Goal: Task Accomplishment & Management: Use online tool/utility

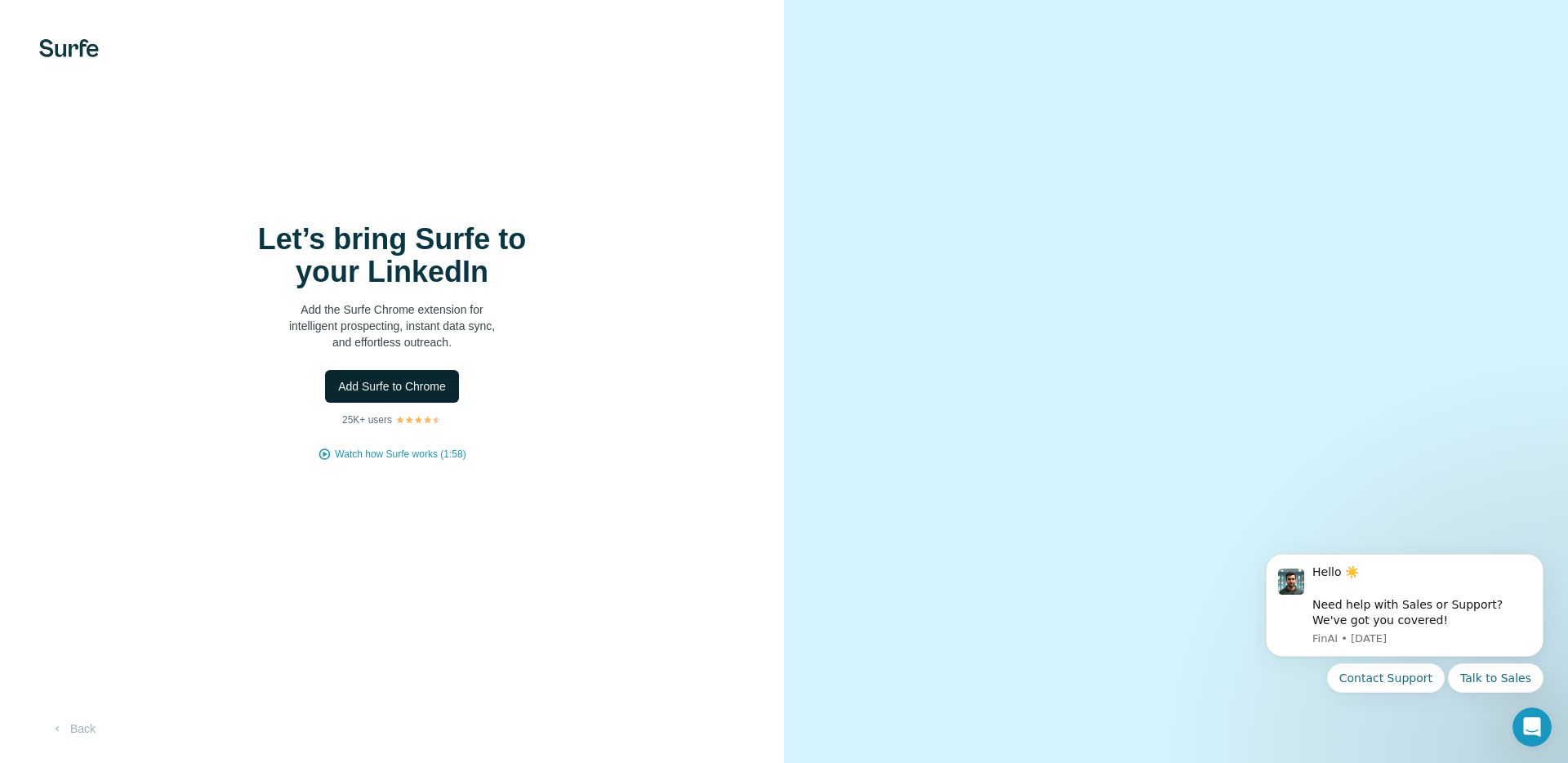
click at [391, 398] on button "Add Surfe to Chrome" at bounding box center [392, 387] width 134 height 33
click at [429, 384] on span "Add Surfe to Chrome" at bounding box center [392, 387] width 108 height 16
click at [402, 385] on span "Add Surfe to Chrome" at bounding box center [392, 387] width 108 height 16
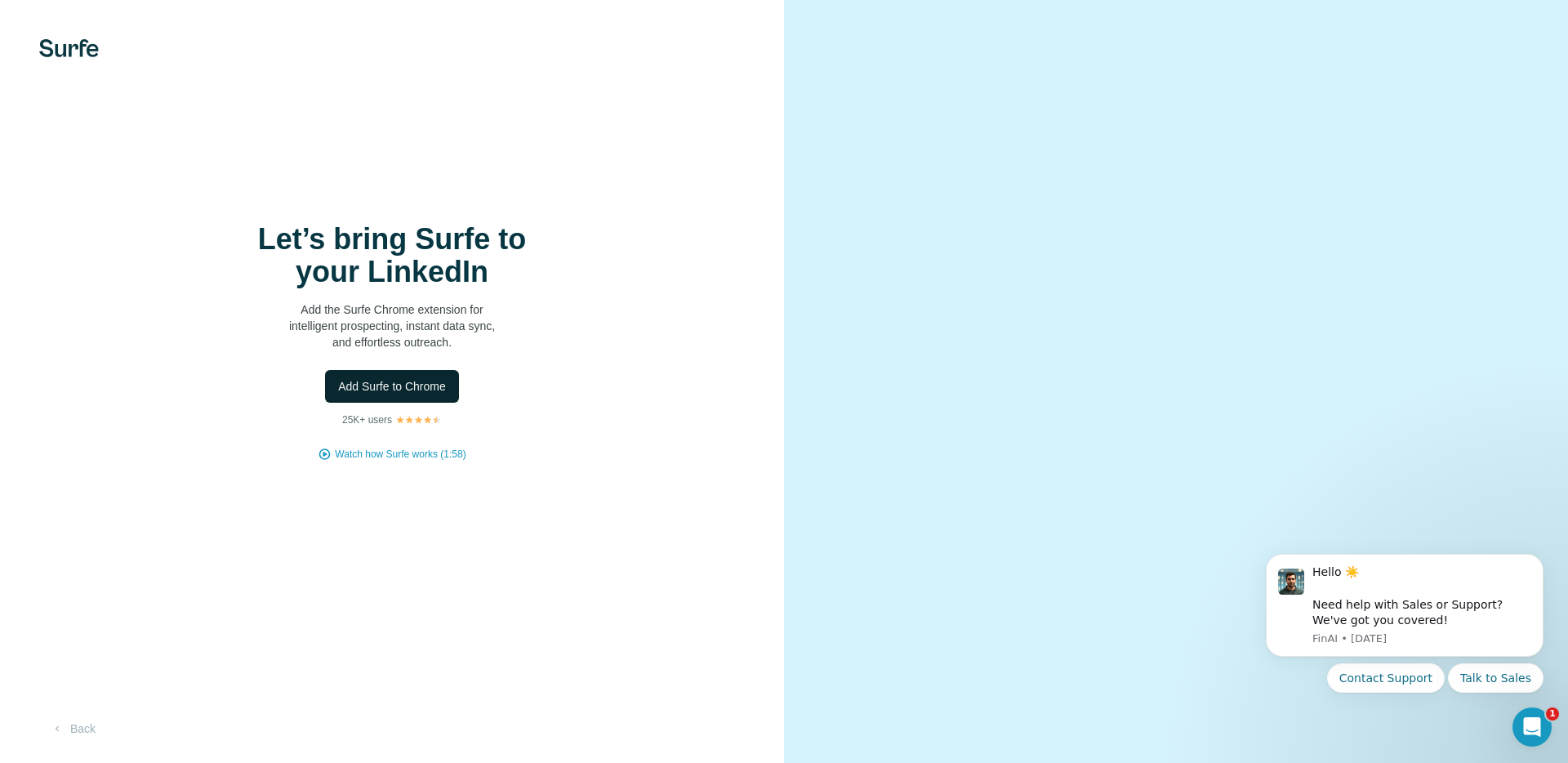
click at [414, 374] on button "Add Surfe to Chrome" at bounding box center [392, 387] width 134 height 33
click at [404, 388] on span "Add Surfe to Chrome" at bounding box center [392, 387] width 108 height 16
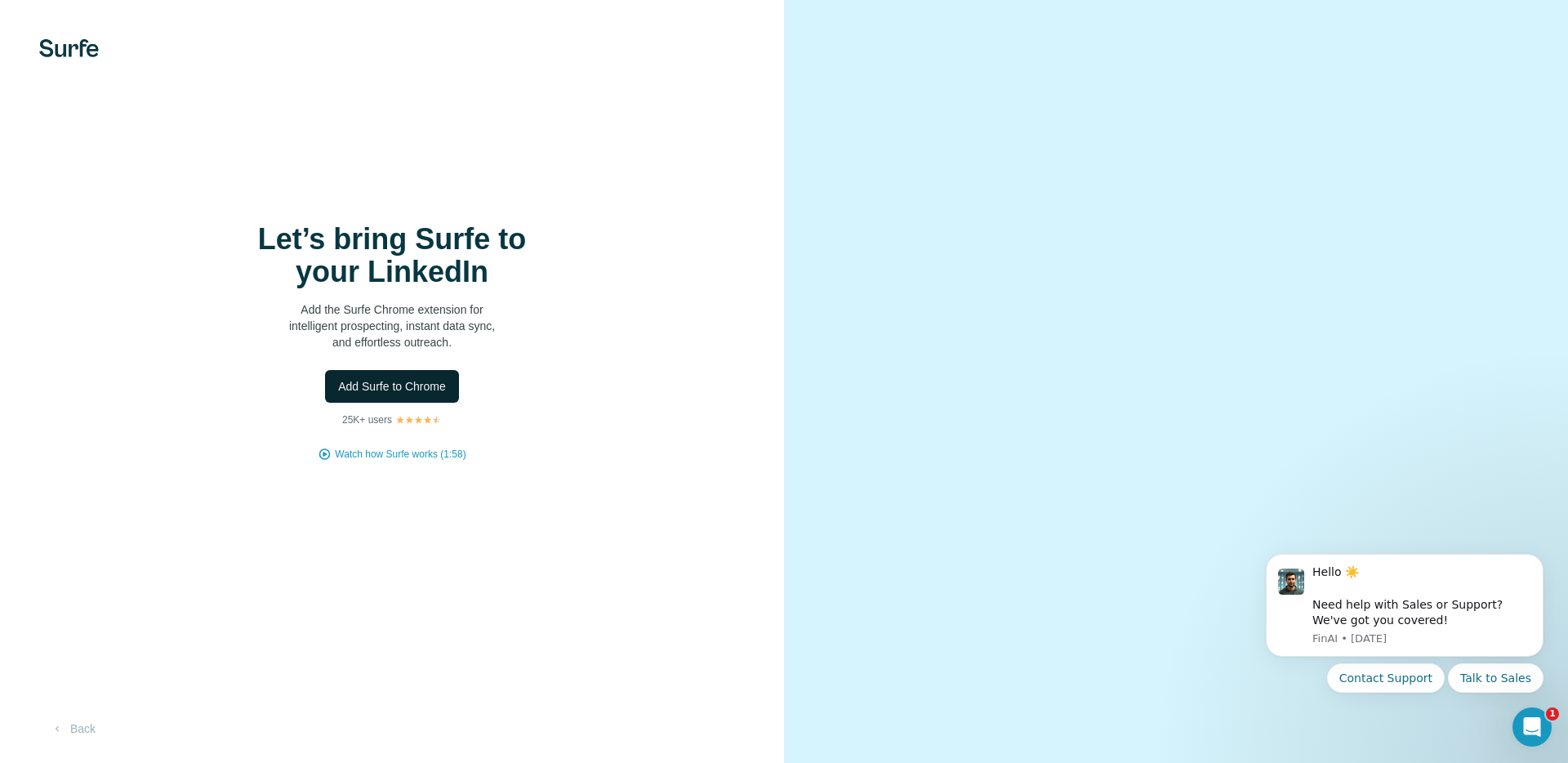
click at [404, 388] on span "Add Surfe to Chrome" at bounding box center [392, 387] width 108 height 16
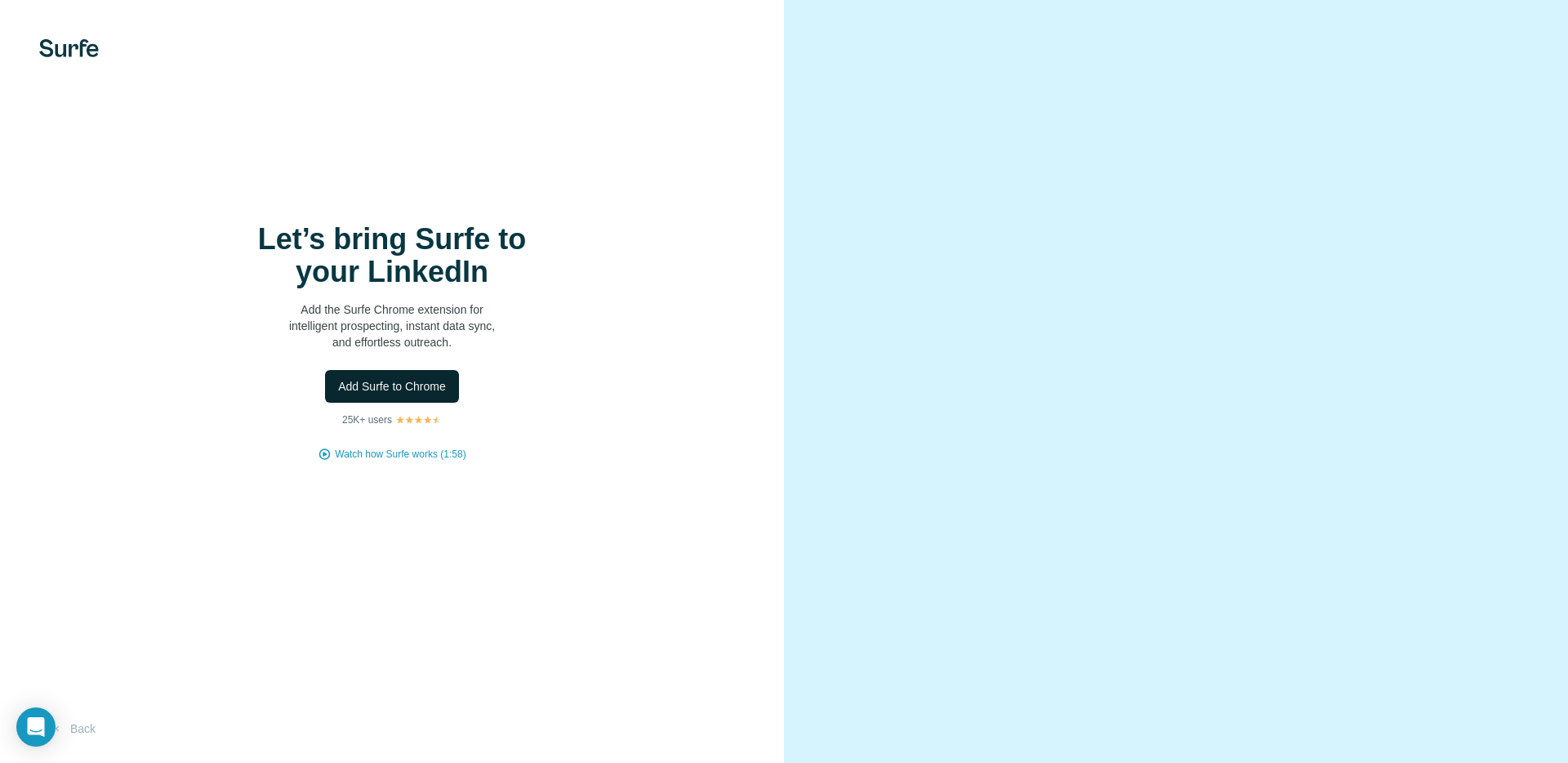
click at [401, 391] on span "Add Surfe to Chrome" at bounding box center [392, 387] width 108 height 16
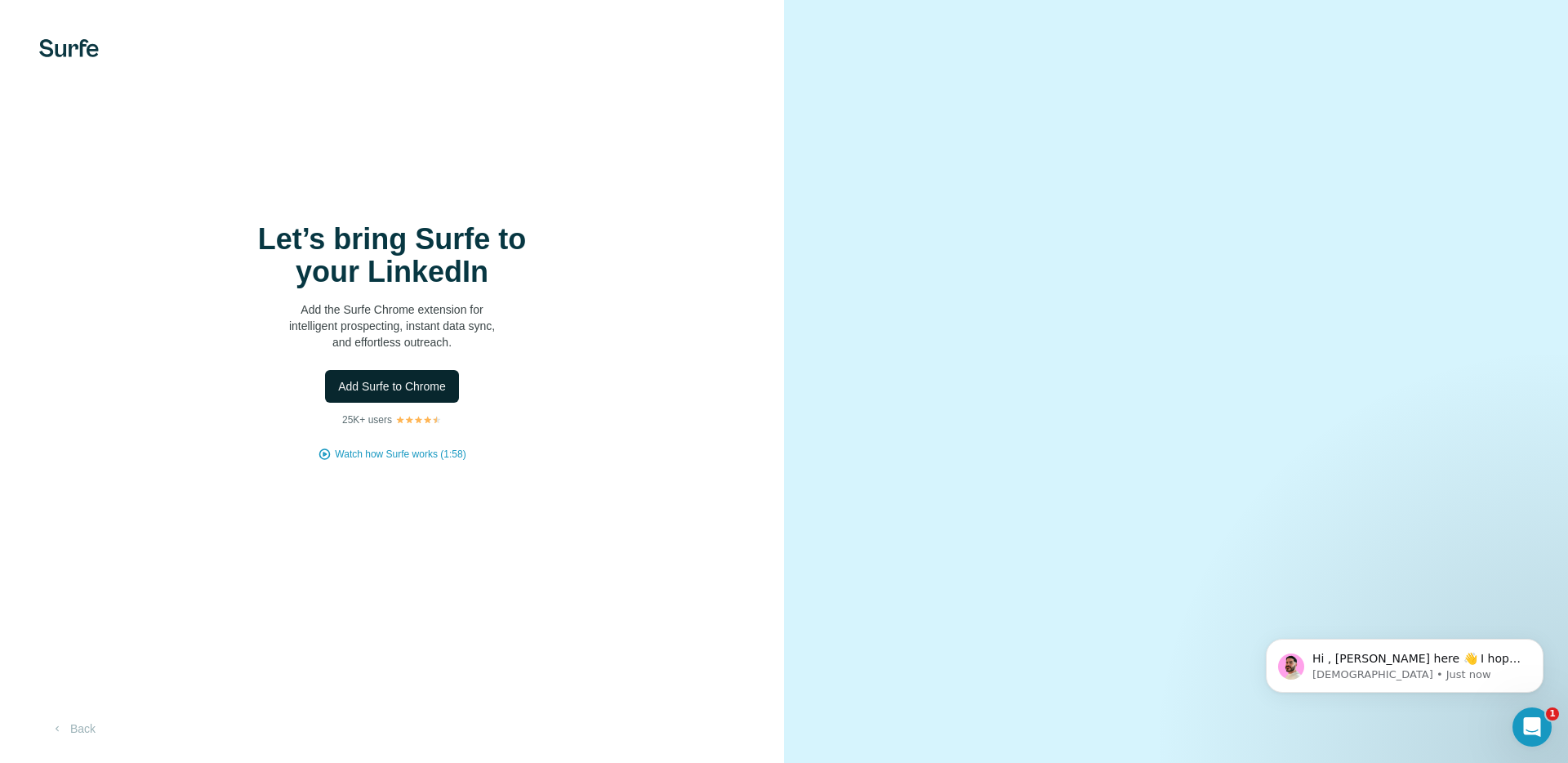
click at [400, 386] on span "Add Surfe to Chrome" at bounding box center [392, 387] width 108 height 16
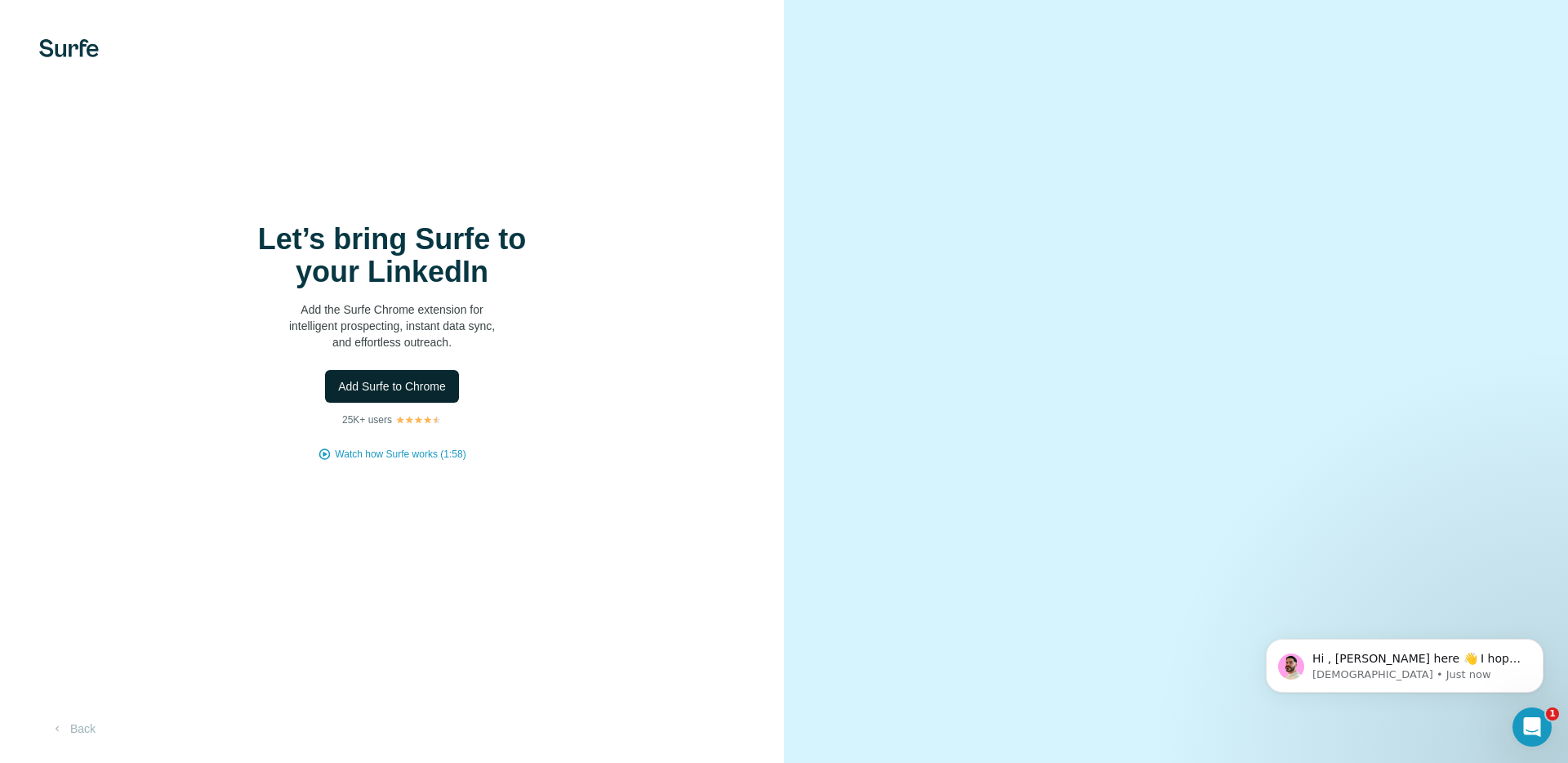
click at [400, 386] on span "Add Surfe to Chrome" at bounding box center [392, 387] width 108 height 16
click at [1528, 718] on icon "Open Intercom Messenger" at bounding box center [1529, 725] width 27 height 27
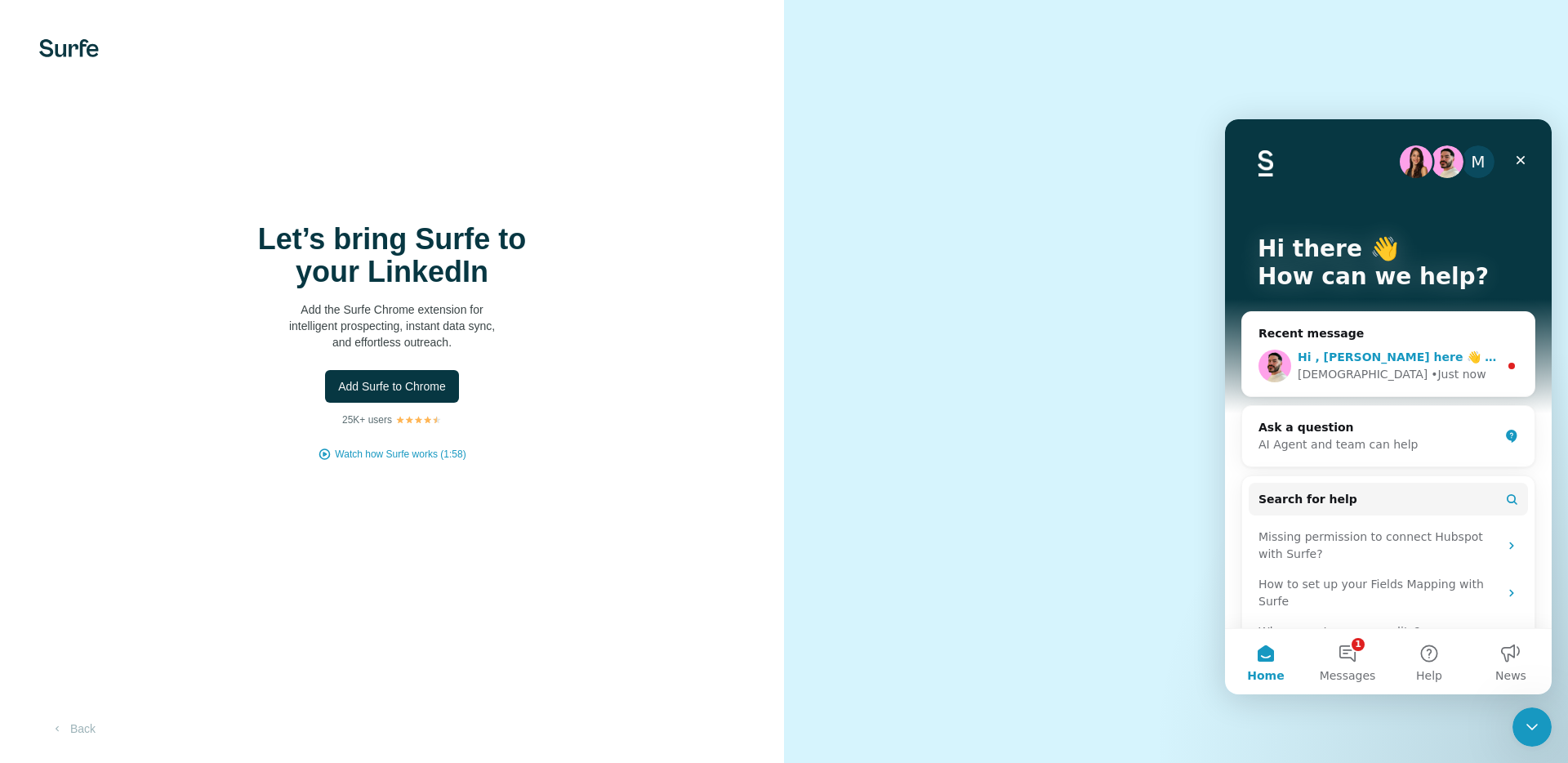
click at [1484, 369] on div "[DEMOGRAPHIC_DATA] • Just now" at bounding box center [1398, 375] width 201 height 17
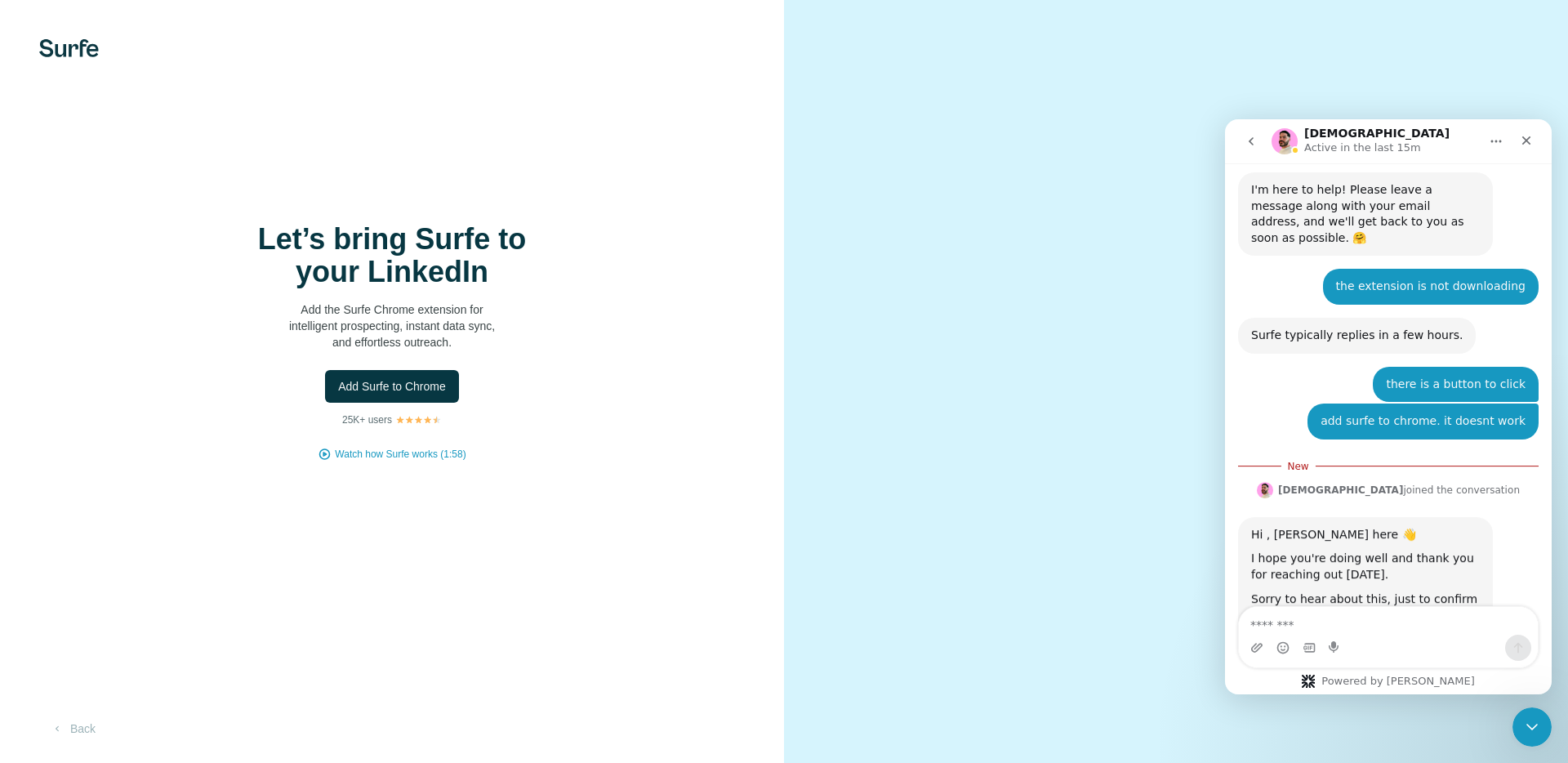
scroll to position [271, 0]
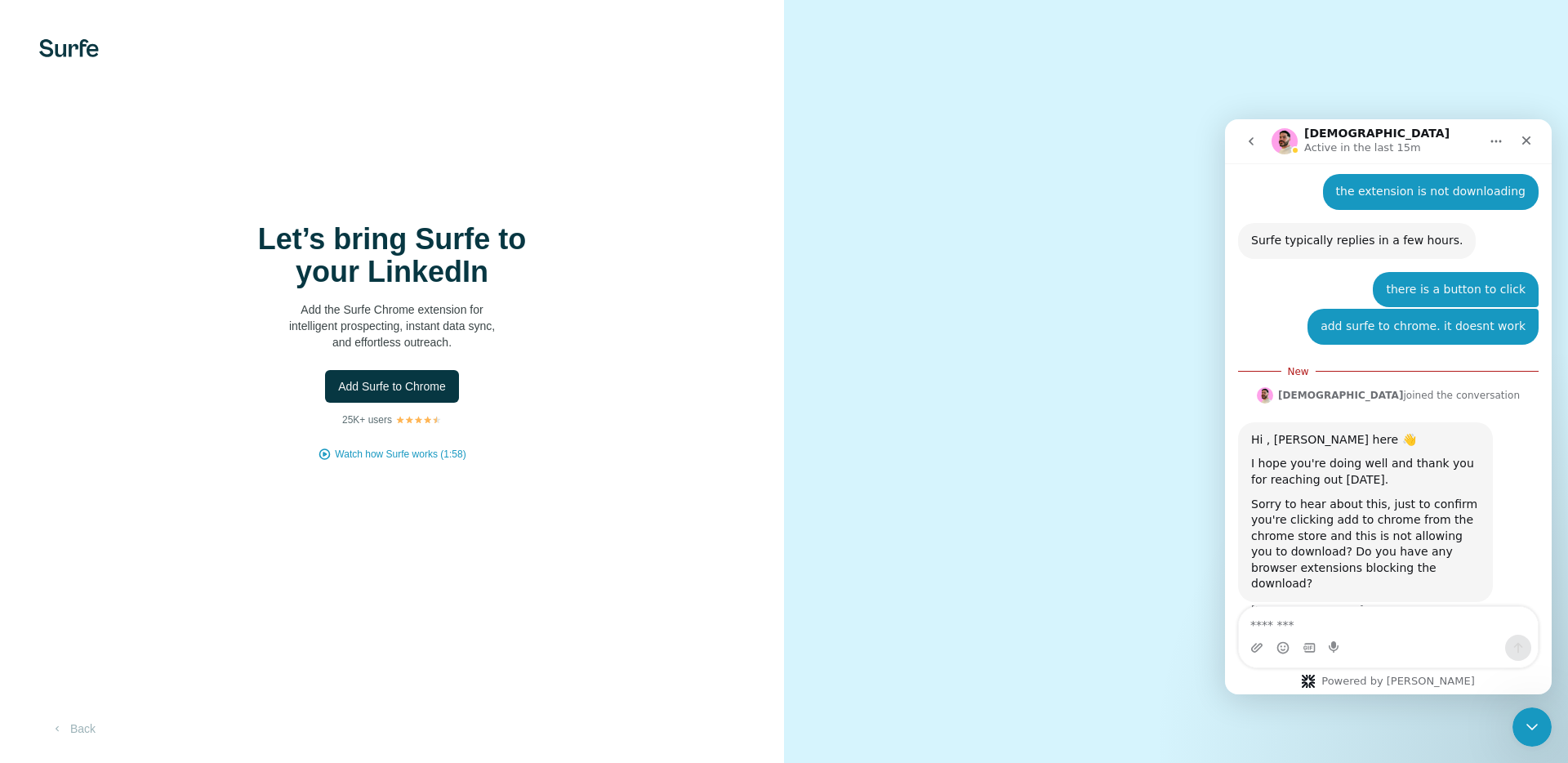
click at [1306, 617] on textarea "Message…" at bounding box center [1388, 621] width 299 height 28
type textarea "**********"
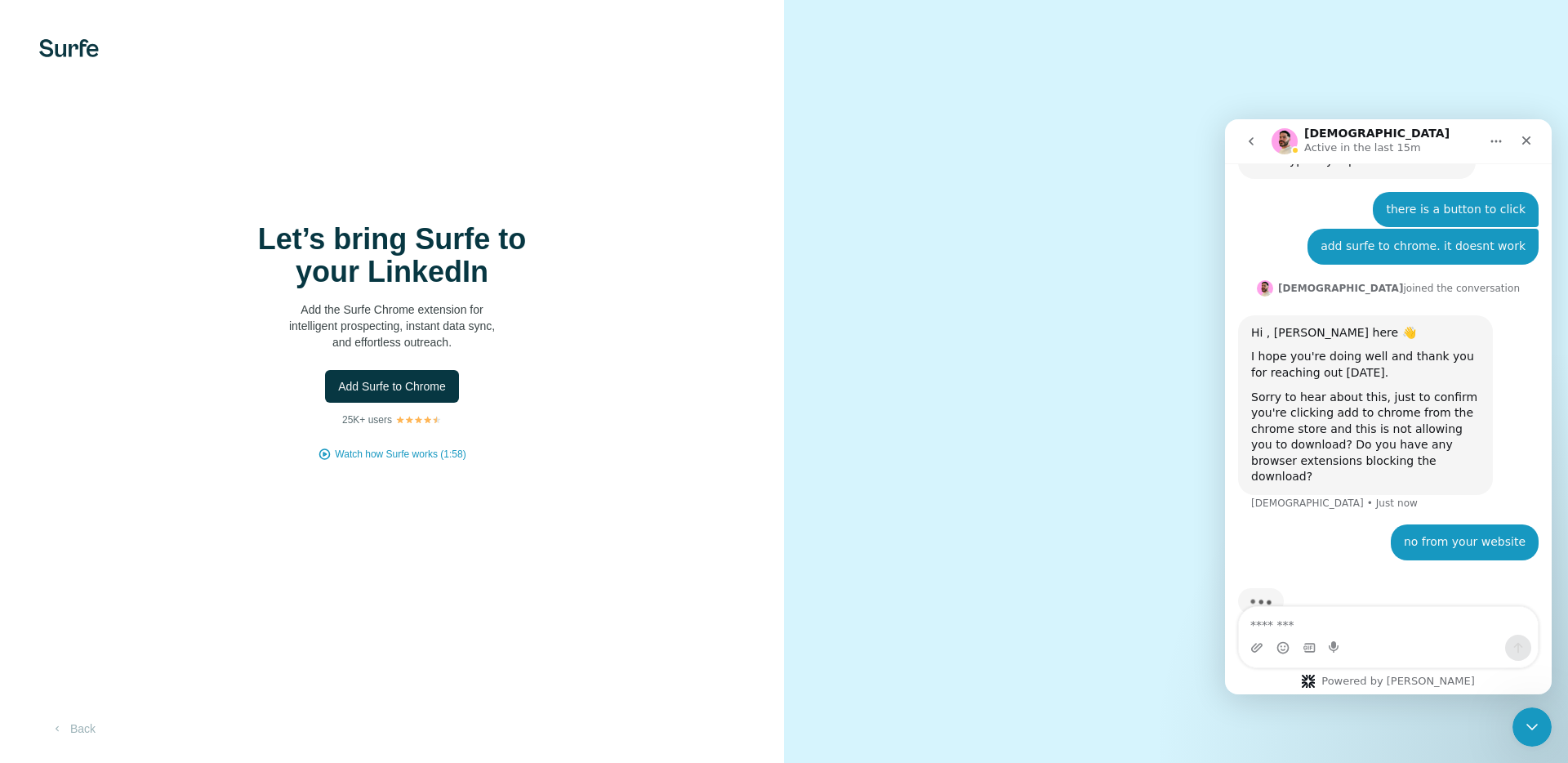
scroll to position [355, 0]
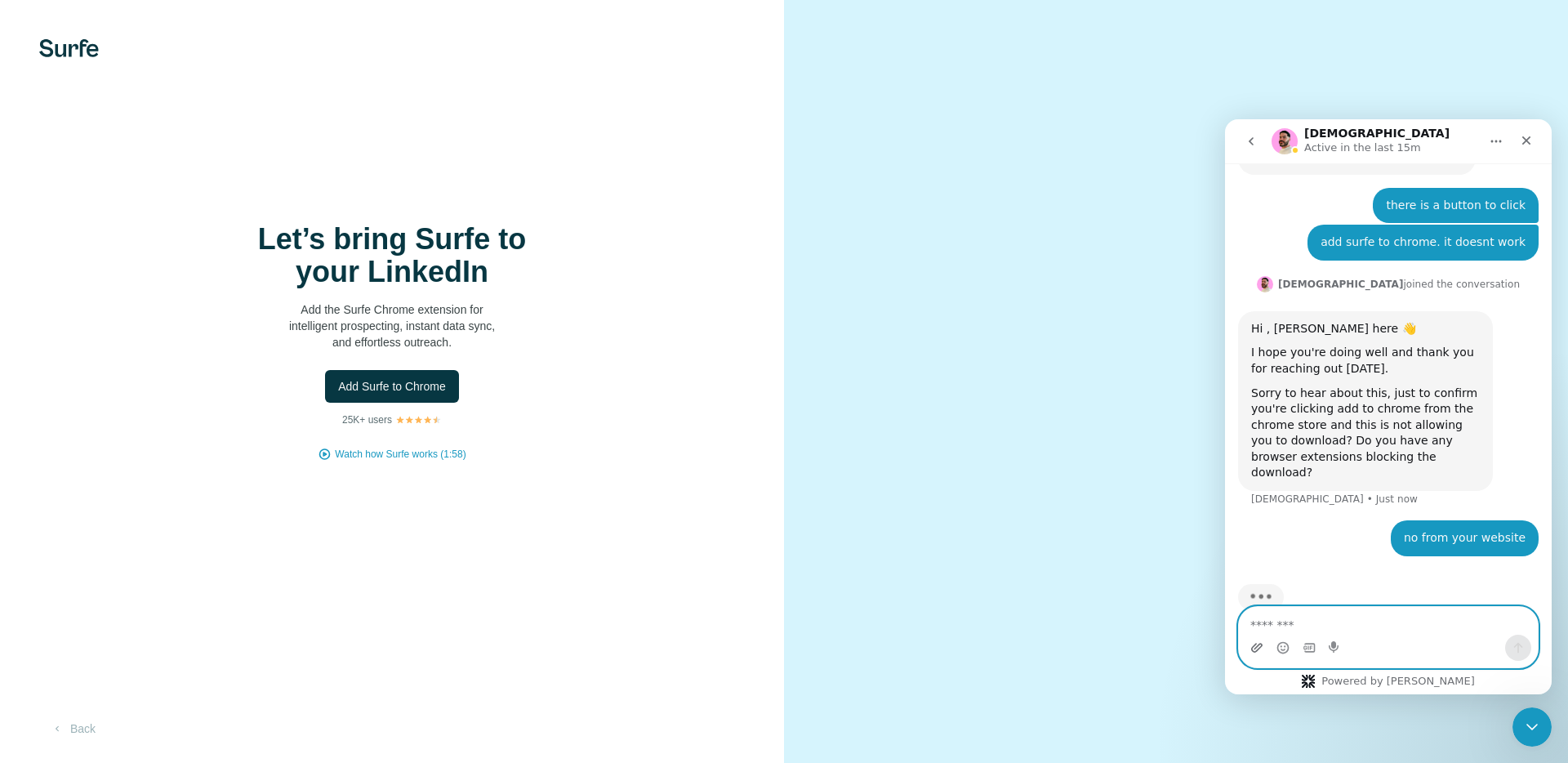
click at [1256, 650] on icon "Upload attachment" at bounding box center [1257, 647] width 12 height 9
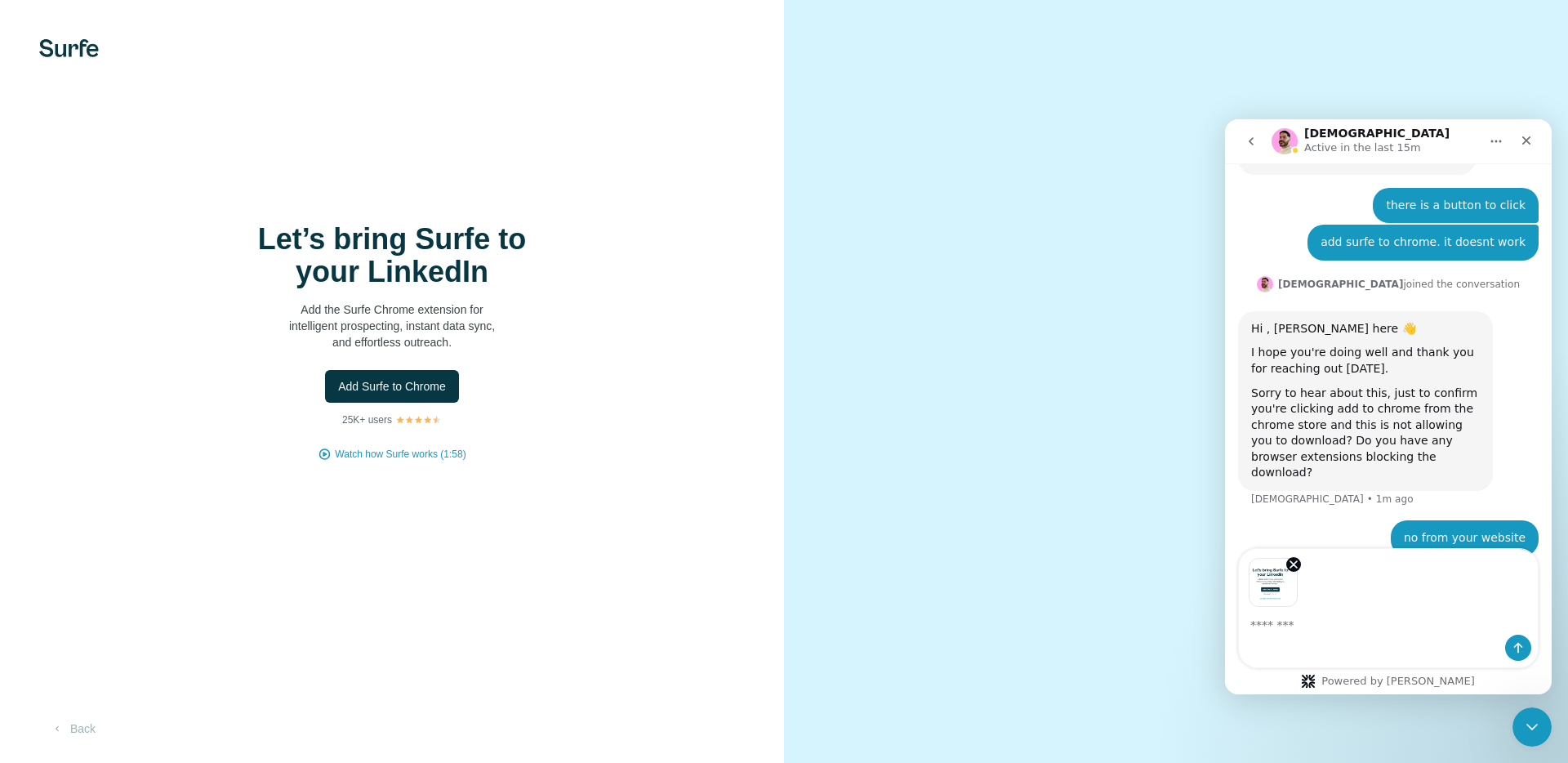
scroll to position [412, 0]
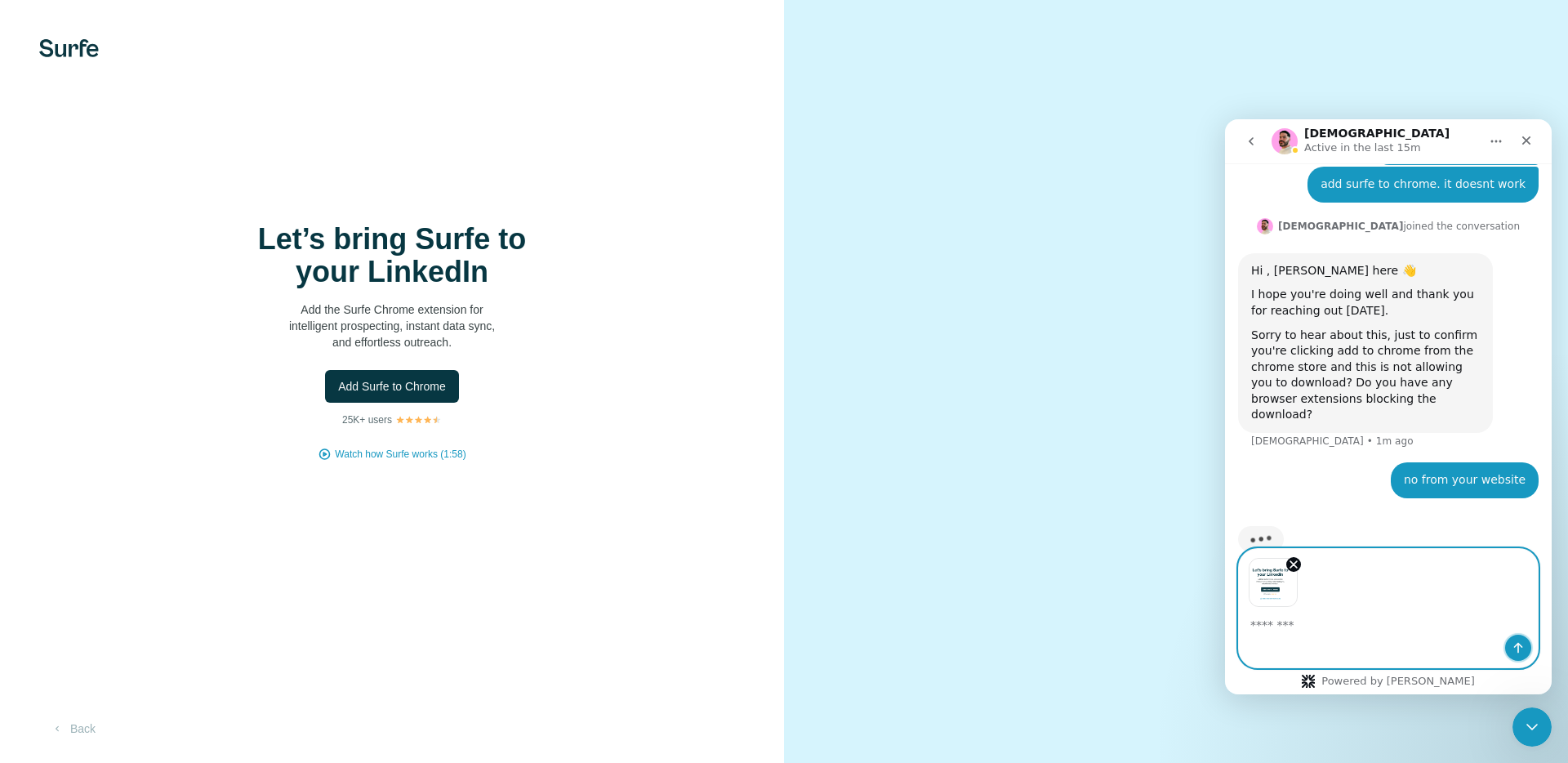
click at [1515, 648] on icon "Send a message…" at bounding box center [1518, 648] width 13 height 13
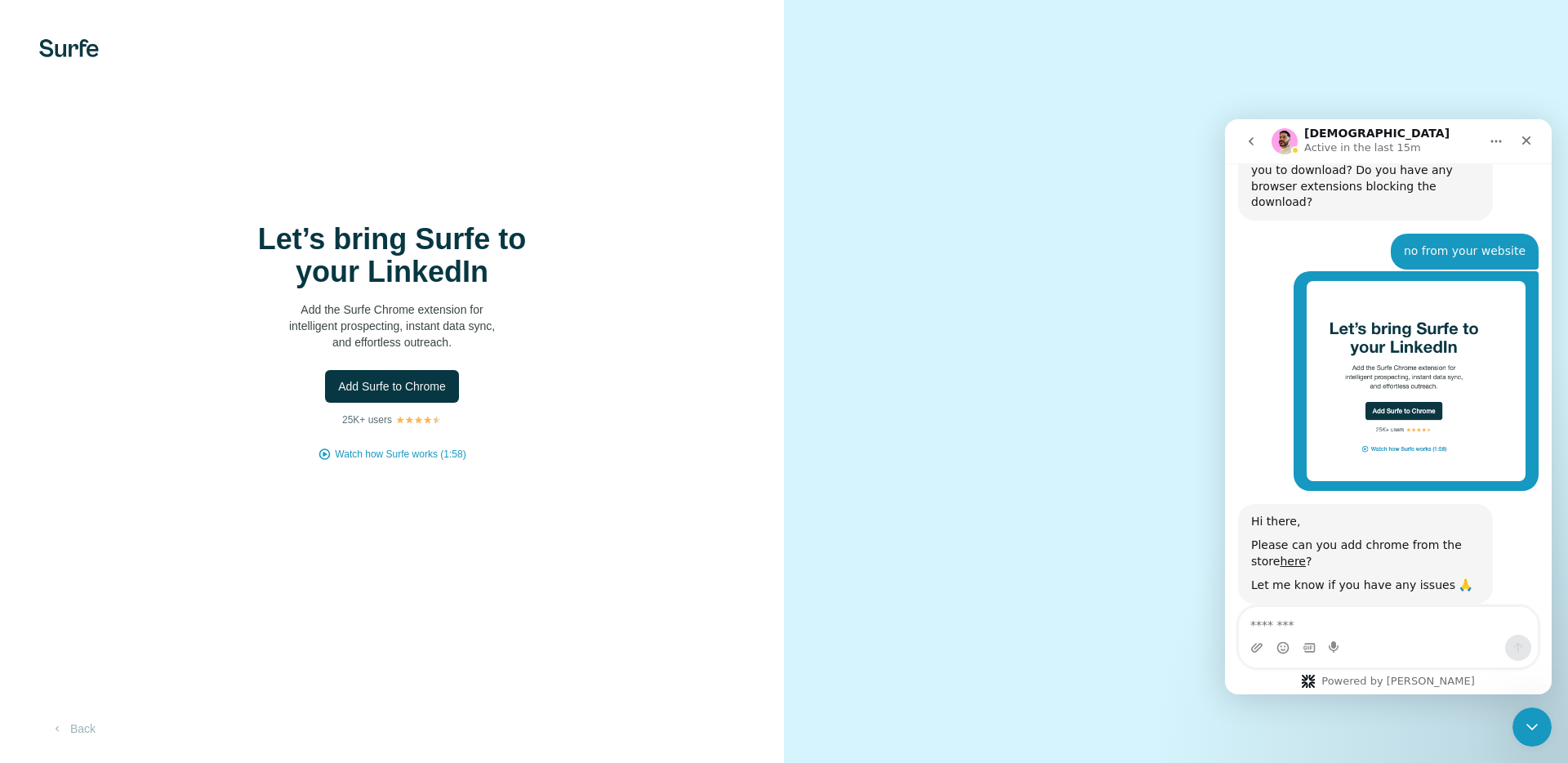
scroll to position [626, 0]
click at [1279, 553] on link "here" at bounding box center [1292, 560] width 26 height 13
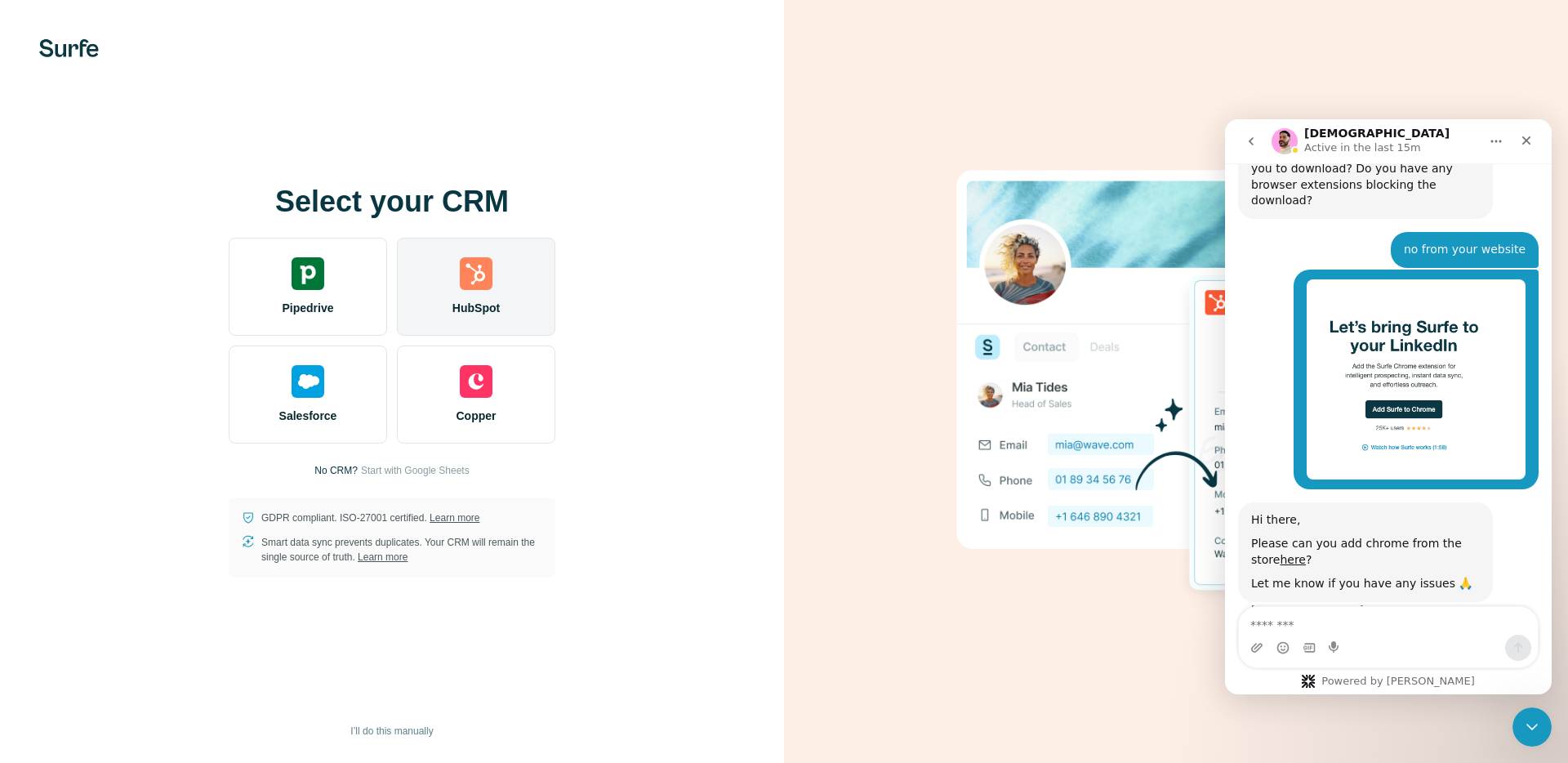
click at [490, 285] on div at bounding box center [476, 274] width 33 height 33
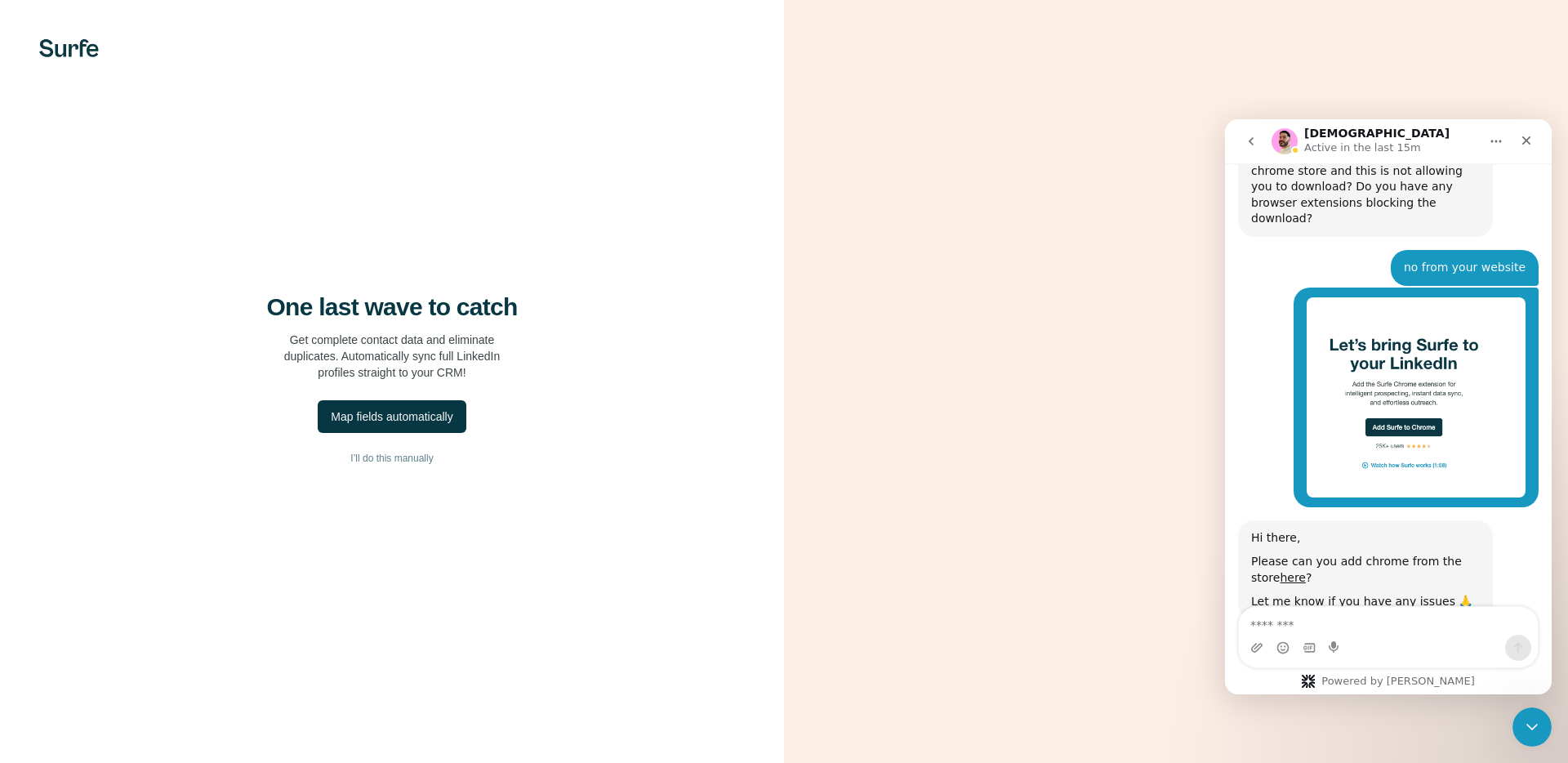
scroll to position [626, 0]
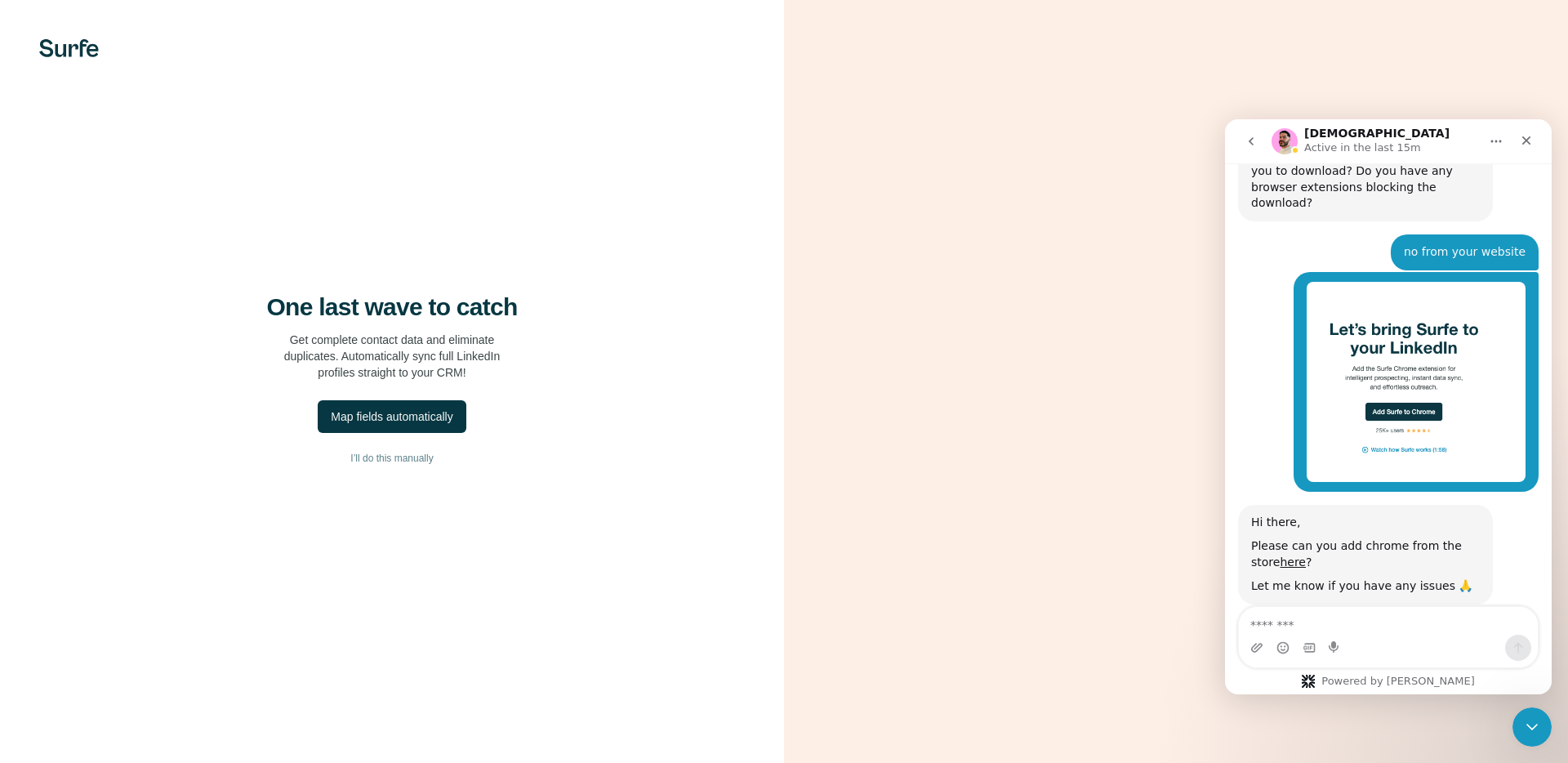
click at [1287, 626] on textarea "Message…" at bounding box center [1388, 621] width 299 height 28
type textarea "**********"
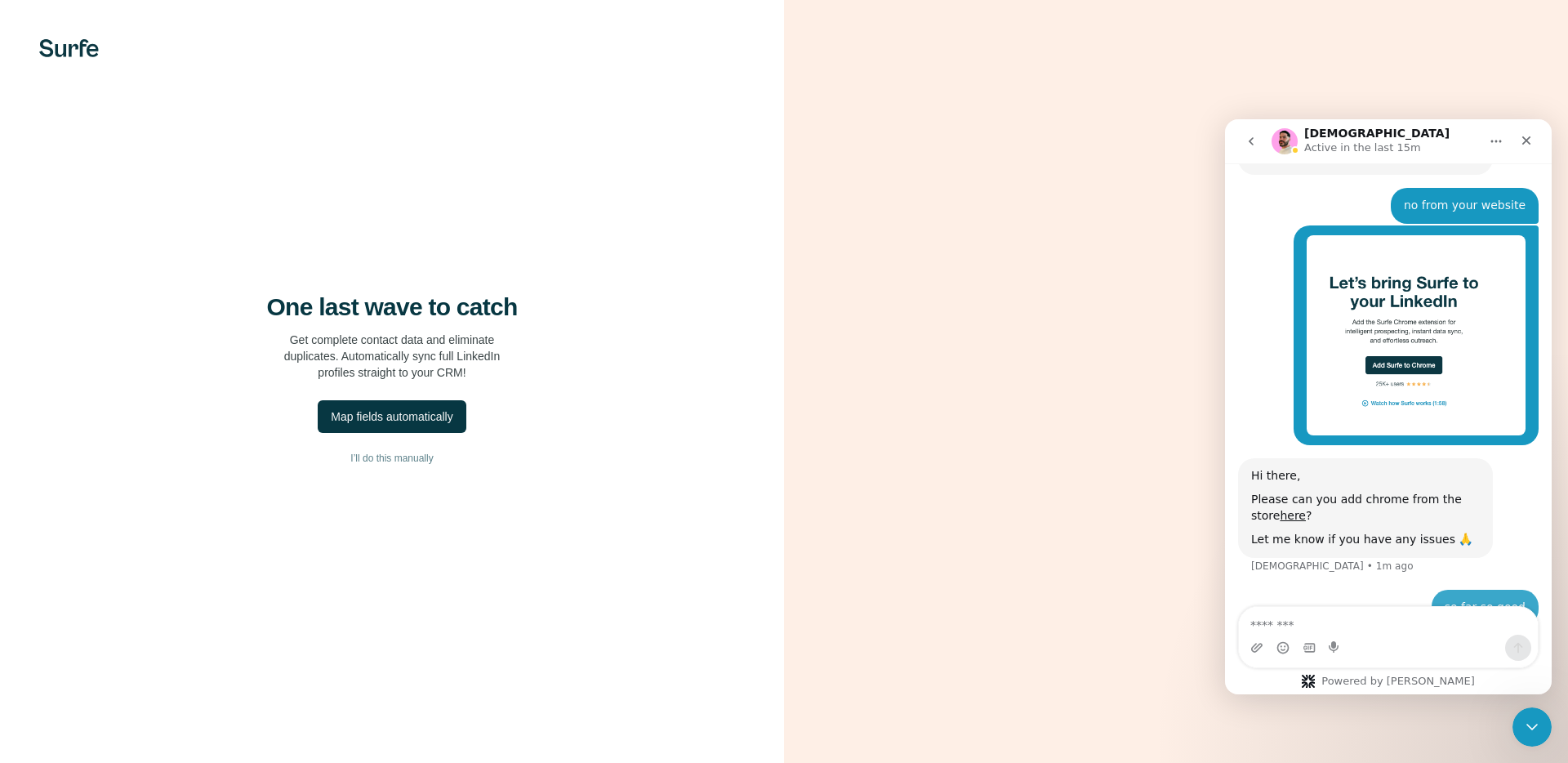
scroll to position [675, 0]
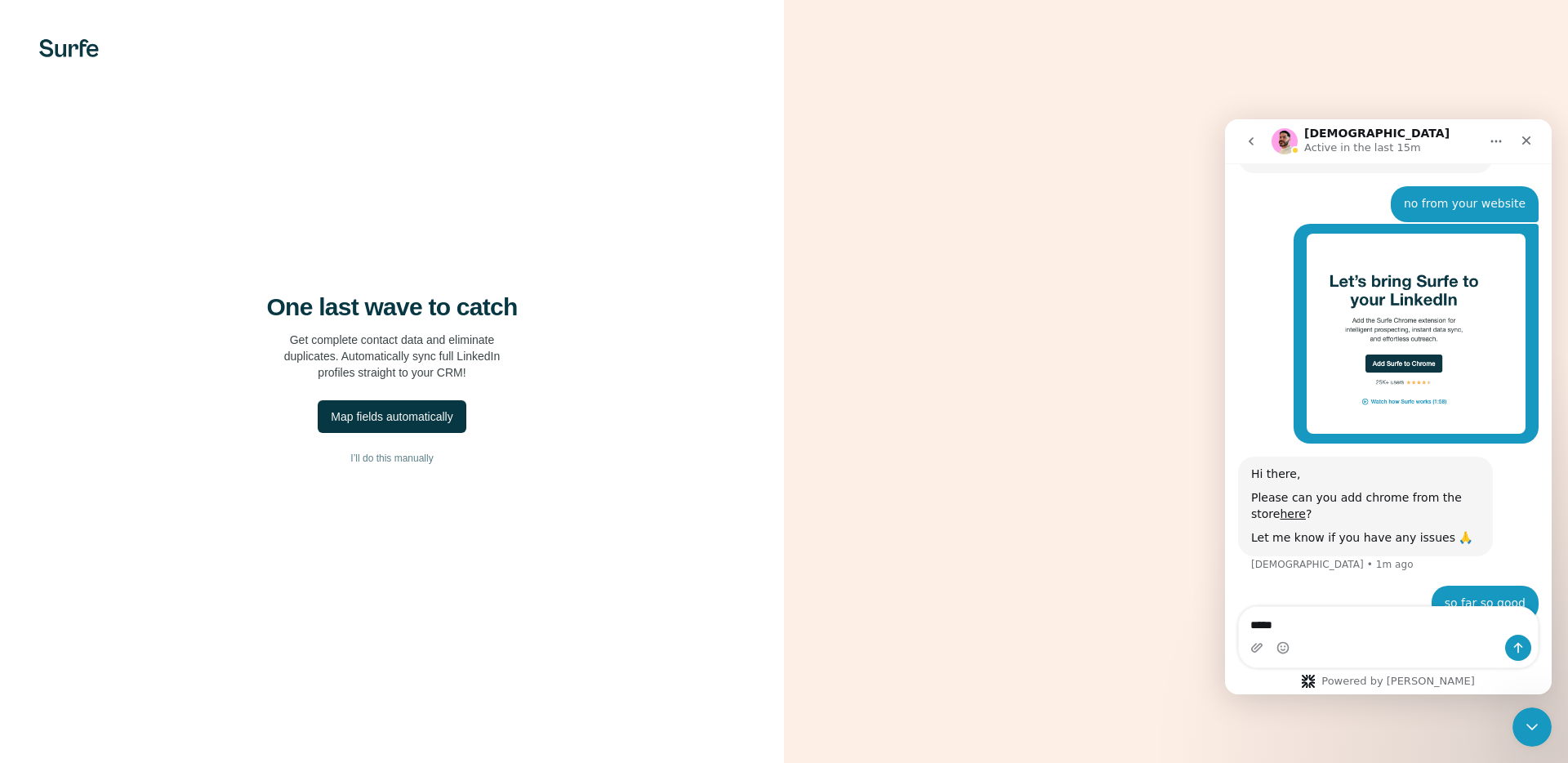
type textarea "******"
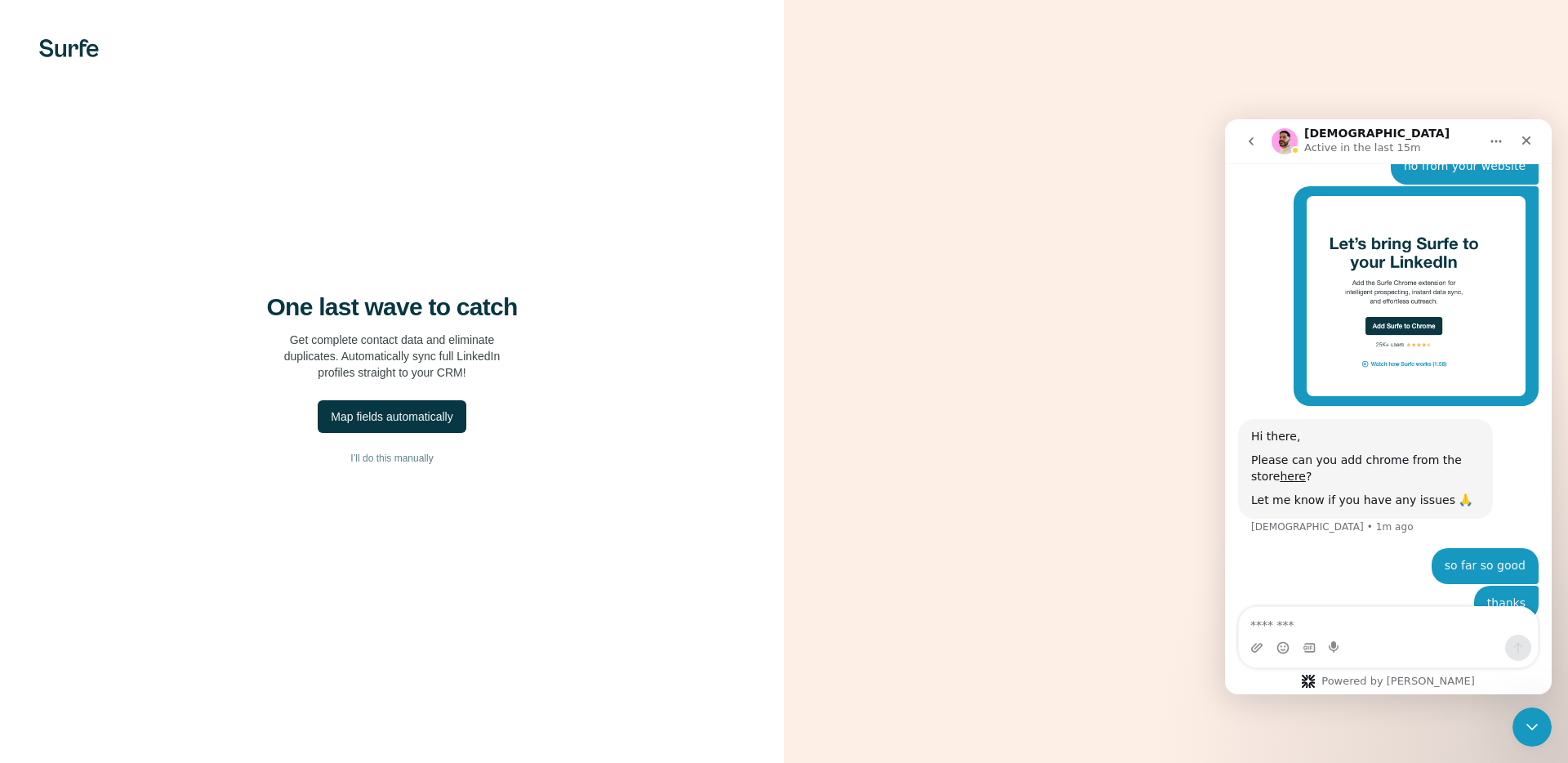
scroll to position [775, 0]
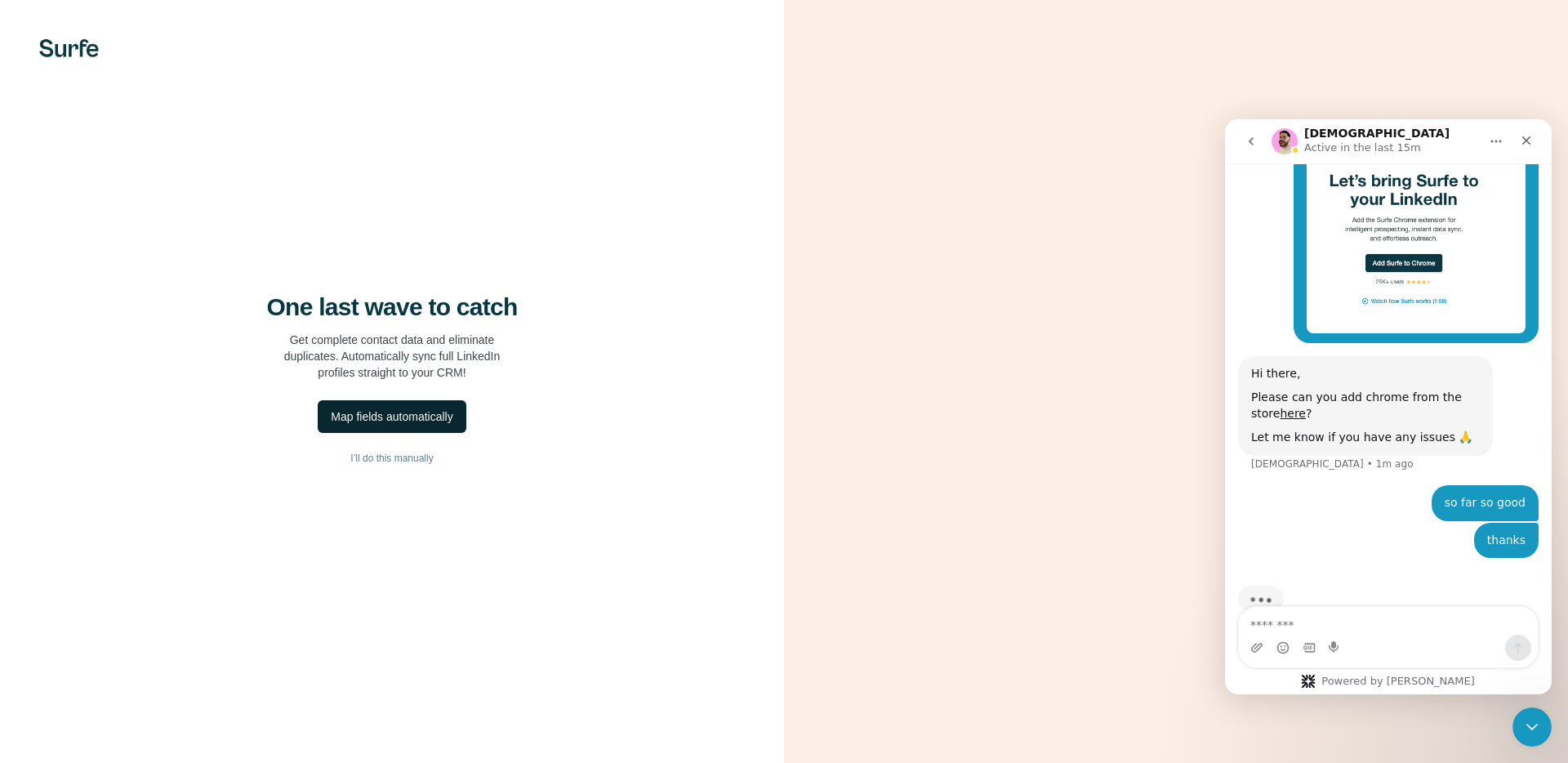
click at [439, 416] on div "Map fields automatically" at bounding box center [392, 416] width 122 height 16
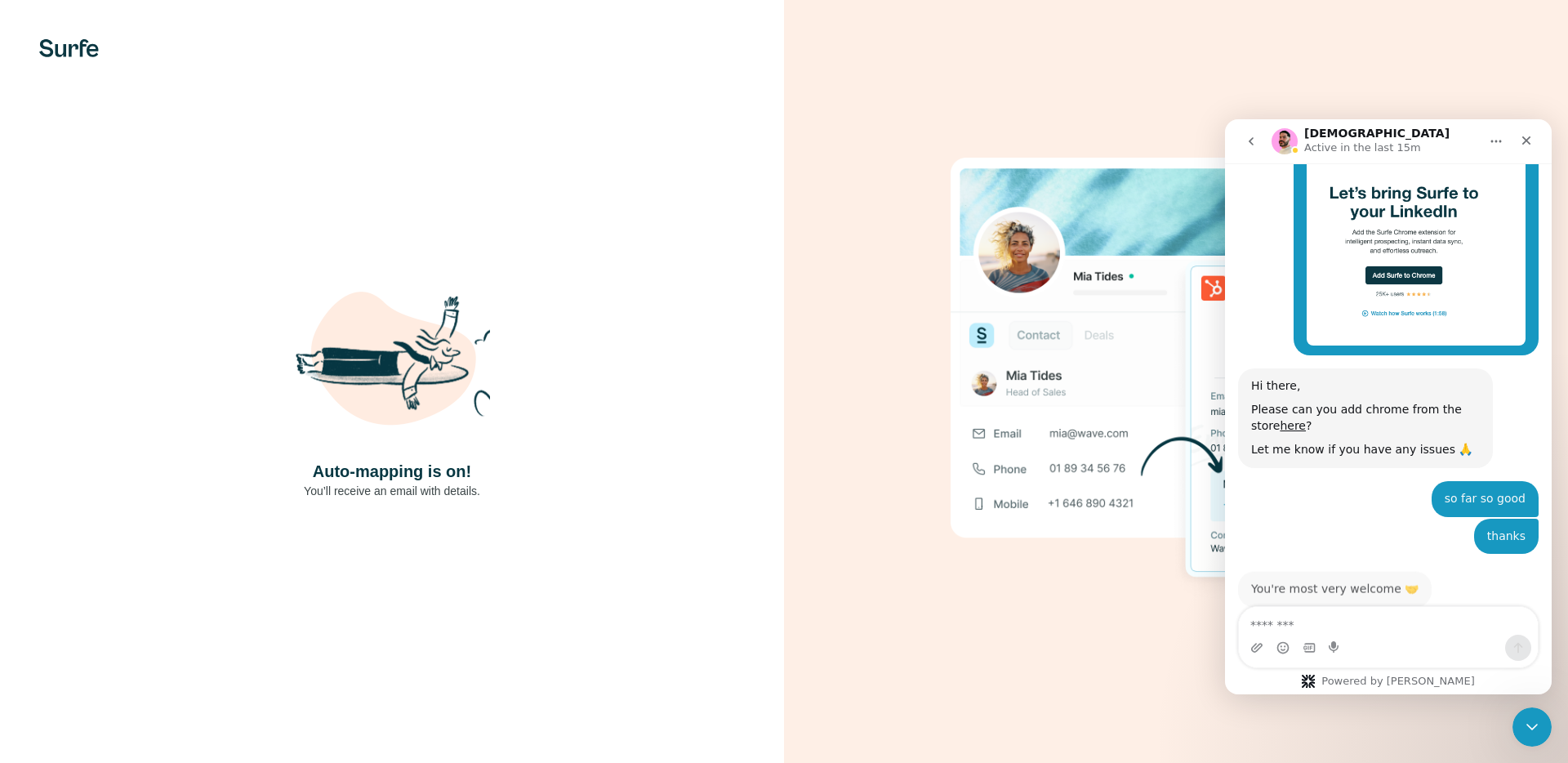
scroll to position [761, 0]
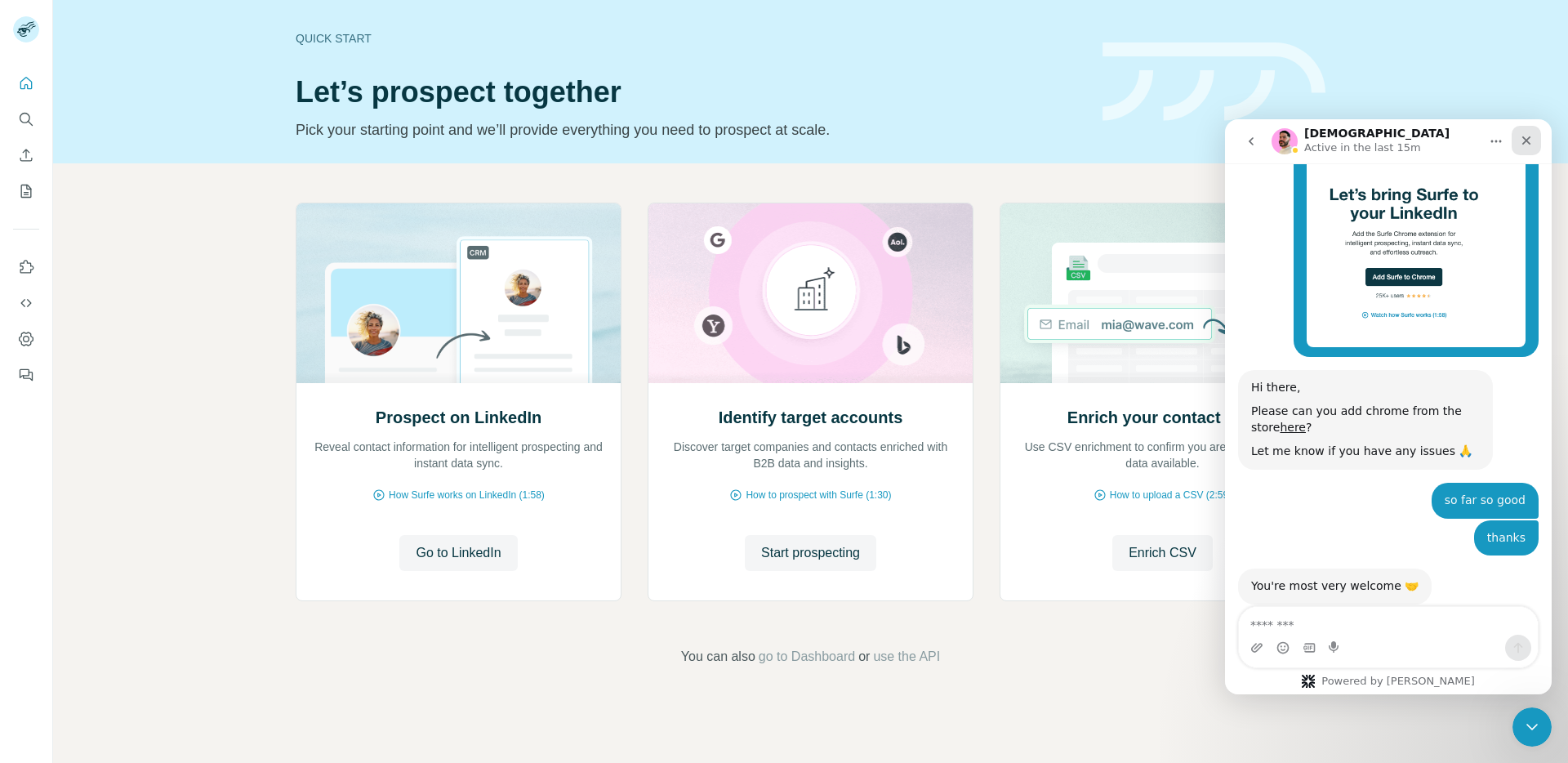
click at [1529, 137] on icon "Close" at bounding box center [1526, 141] width 9 height 9
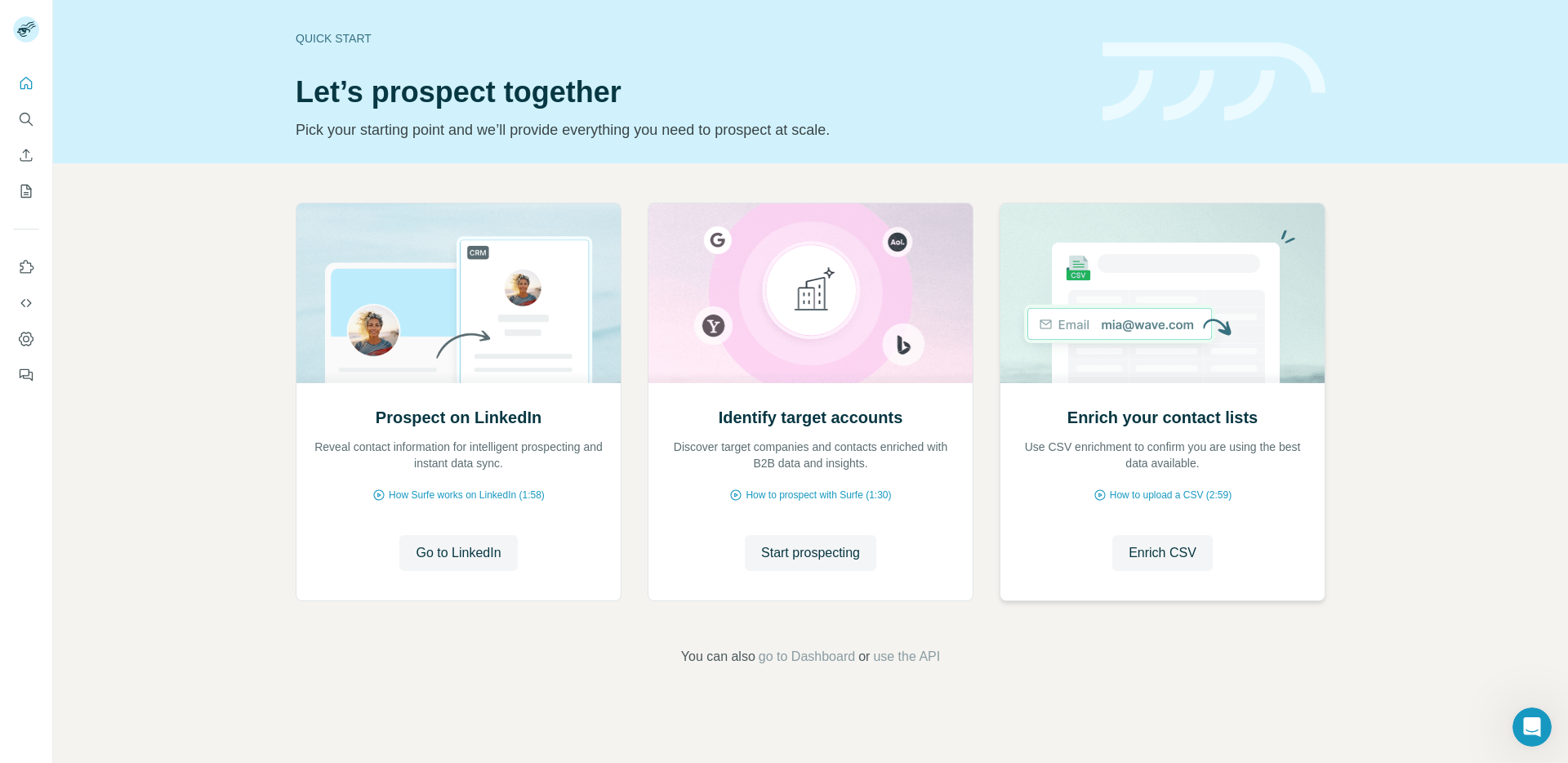
scroll to position [761, 0]
click at [445, 555] on span "Go to LinkedIn" at bounding box center [457, 553] width 85 height 20
